Goal: Navigation & Orientation: Go to known website

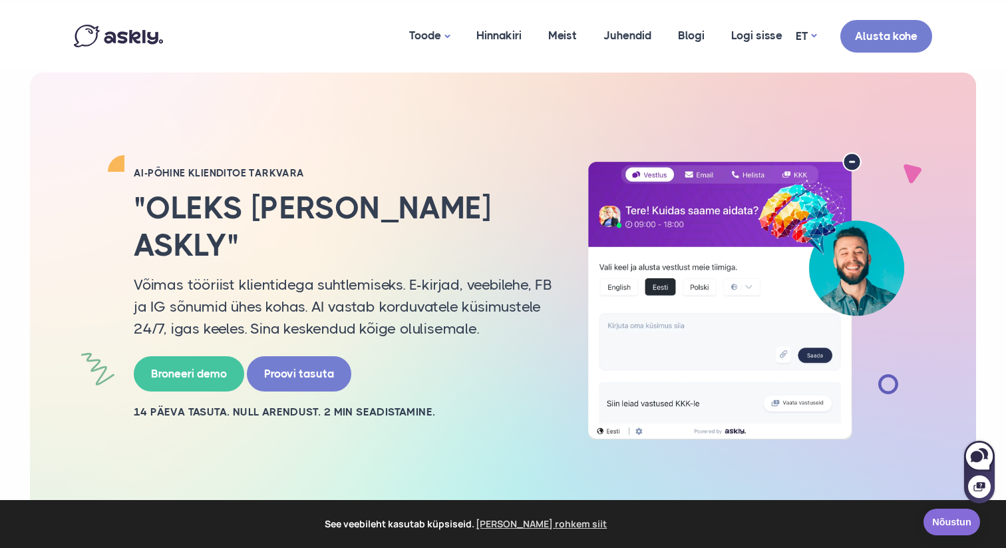
click at [934, 527] on link "Nõustun" at bounding box center [952, 521] width 57 height 27
